Goal: Check status

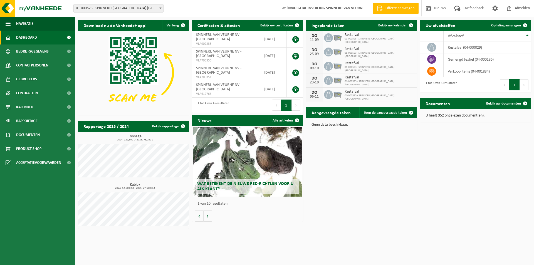
click at [40, 39] on link "Dashboard" at bounding box center [37, 38] width 75 height 14
click at [36, 51] on span "Bedrijfsgegevens" at bounding box center [32, 52] width 33 height 14
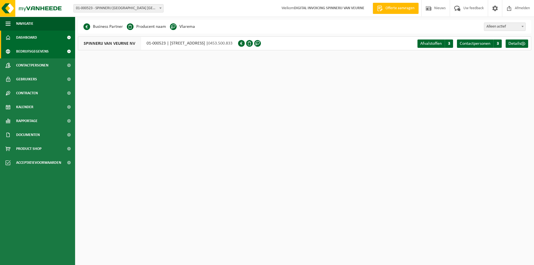
click at [38, 38] on link "Dashboard" at bounding box center [37, 38] width 75 height 14
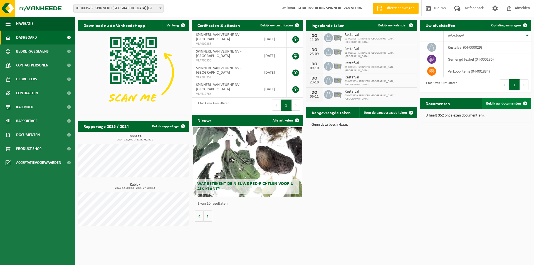
click at [516, 103] on span "Bekijk uw documenten" at bounding box center [503, 104] width 35 height 4
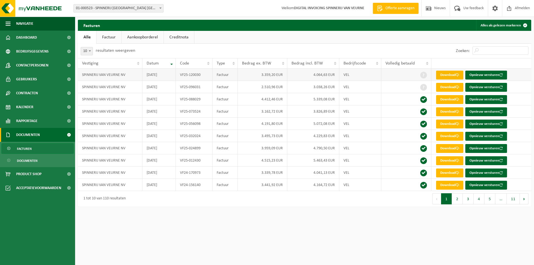
click at [446, 73] on link "Download" at bounding box center [449, 75] width 27 height 9
click at [36, 39] on span "Dashboard" at bounding box center [26, 38] width 21 height 14
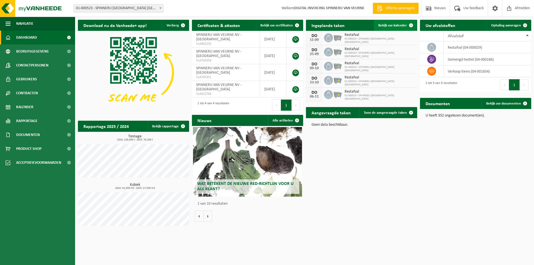
click at [396, 26] on span "Bekijk uw kalender" at bounding box center [392, 26] width 29 height 4
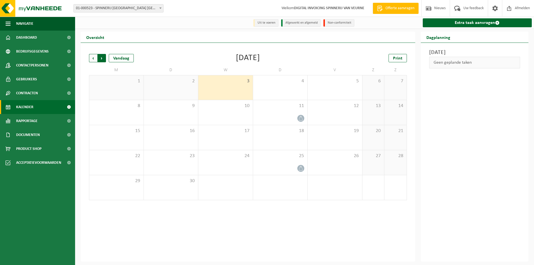
click at [94, 56] on span "Vorige" at bounding box center [93, 58] width 8 height 8
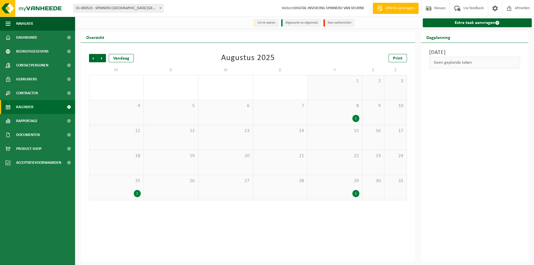
click at [286, 137] on div "14" at bounding box center [280, 137] width 55 height 25
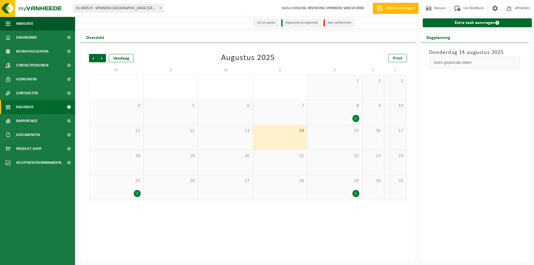
click at [357, 118] on div "1" at bounding box center [356, 118] width 7 height 7
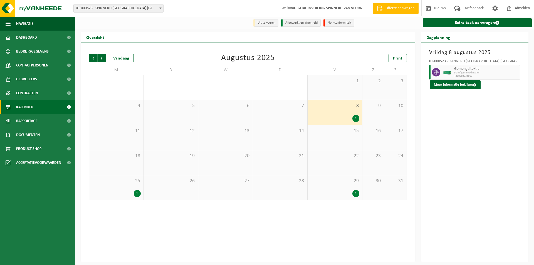
click at [357, 118] on div "1" at bounding box center [356, 118] width 7 height 7
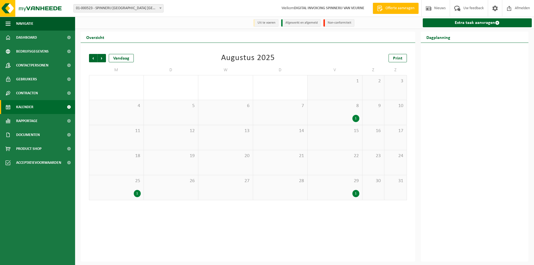
click at [356, 117] on div "1" at bounding box center [356, 118] width 7 height 7
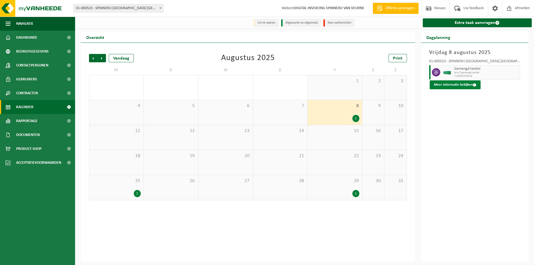
click at [466, 86] on button "Meer informatie bekijken" at bounding box center [455, 84] width 51 height 9
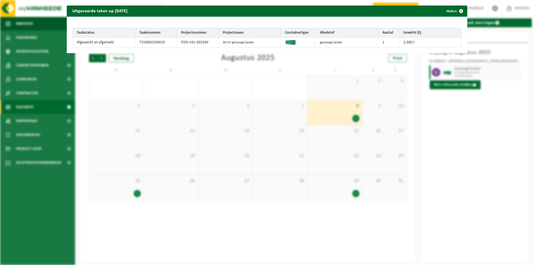
click at [432, 159] on div "Uitgevoerde taken op [DATE] Sluiten Taakstatus Taaknummer Projectnummer Project…" at bounding box center [267, 132] width 534 height 265
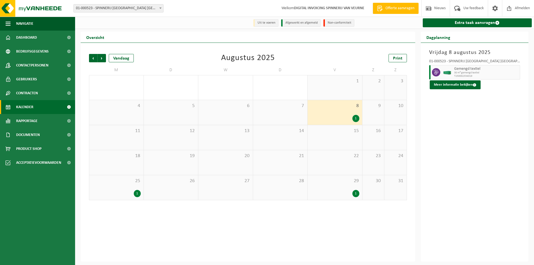
click at [137, 193] on div "1" at bounding box center [137, 193] width 7 height 7
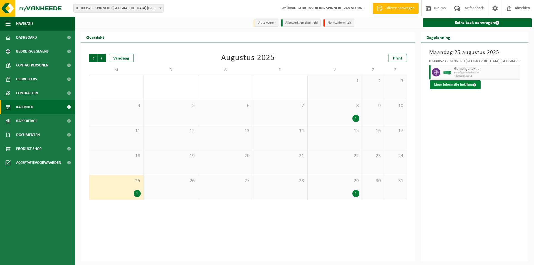
click at [471, 85] on button "Meer informatie bekijken" at bounding box center [455, 84] width 51 height 9
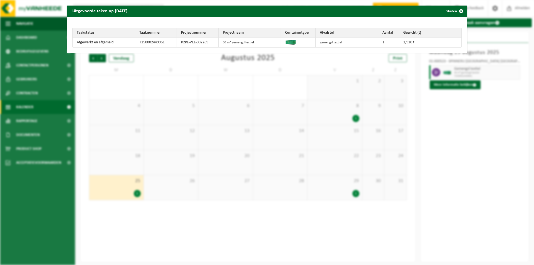
click at [449, 192] on div "Uitgevoerde taken op [DATE] Sluiten Taakstatus Taaknummer Projectnummer Project…" at bounding box center [267, 132] width 534 height 265
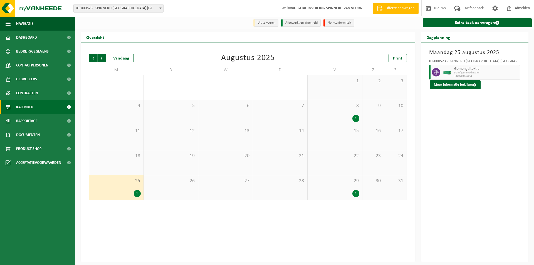
click at [355, 194] on div "1" at bounding box center [356, 193] width 7 height 7
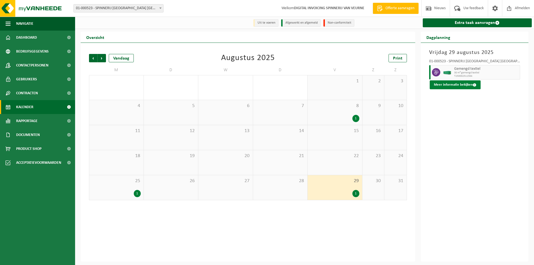
click at [450, 86] on button "Meer informatie bekijken" at bounding box center [455, 84] width 51 height 9
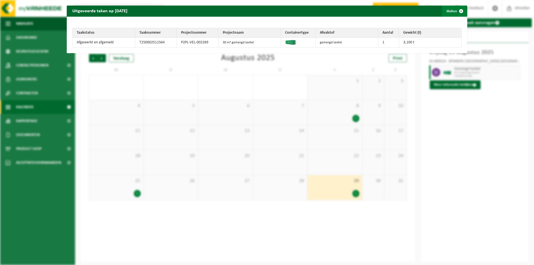
click at [458, 11] on span "button" at bounding box center [461, 11] width 11 height 11
